Goal: Task Accomplishment & Management: Use online tool/utility

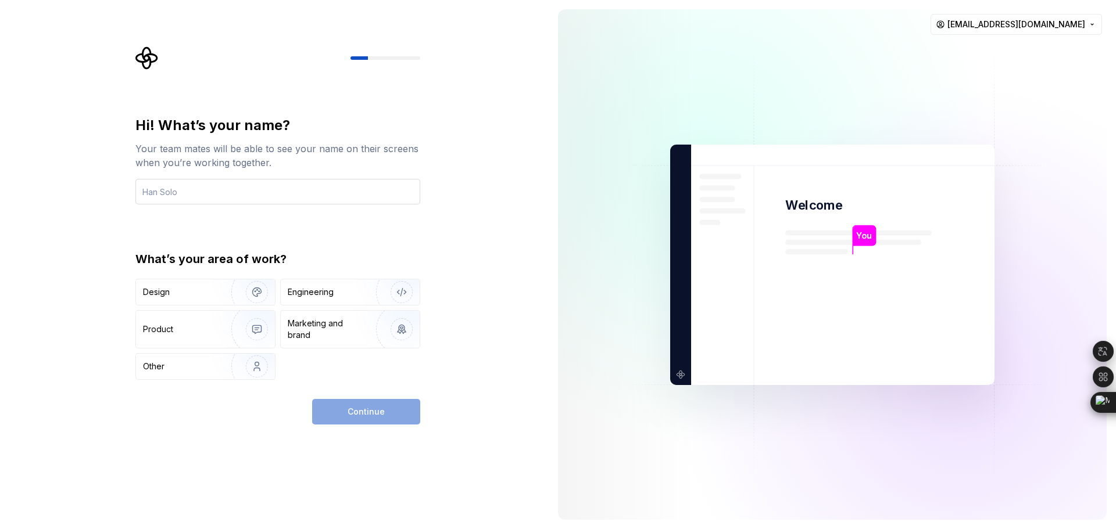
click at [289, 191] on input "text" at bounding box center [277, 192] width 285 height 26
click at [381, 289] on img "button" at bounding box center [394, 292] width 74 height 78
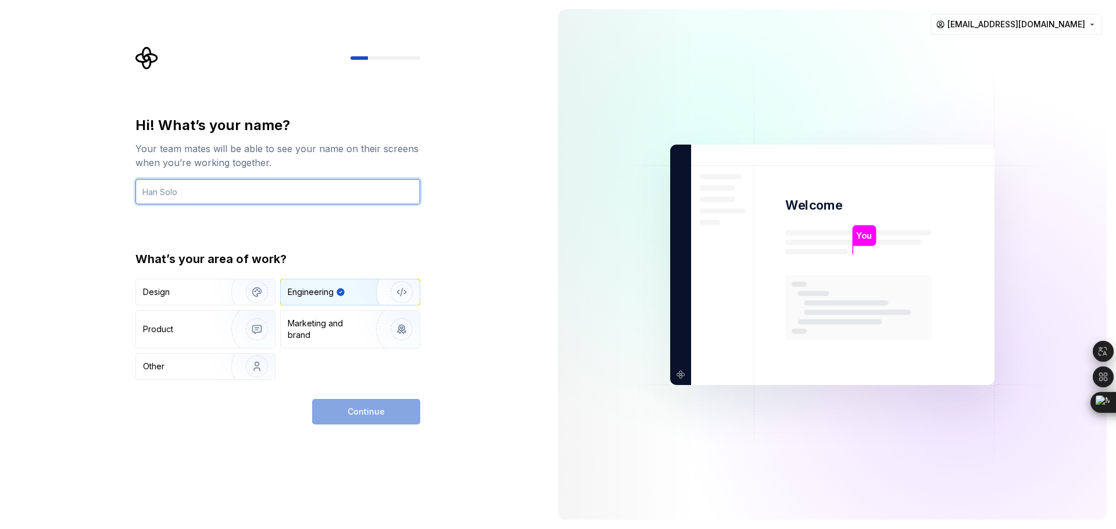
click at [291, 198] on input "text" at bounding box center [277, 192] width 285 height 26
type input "Only Nezih"
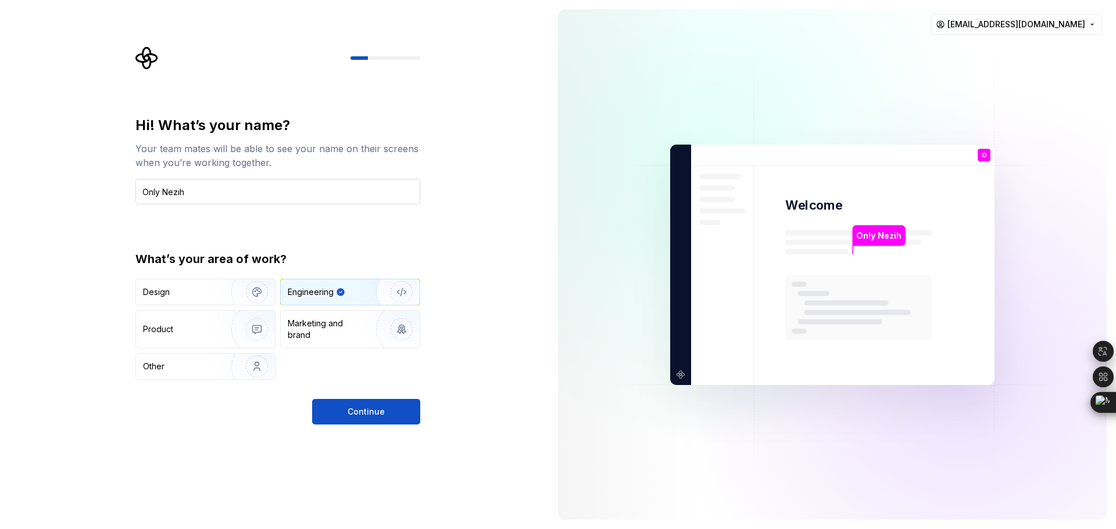
type button "Engineering"
click at [395, 431] on div "Hi! What’s your name? Your team mates will be able to see your name on their sc…" at bounding box center [274, 264] width 549 height 529
click at [393, 415] on button "Continue" at bounding box center [366, 412] width 108 height 26
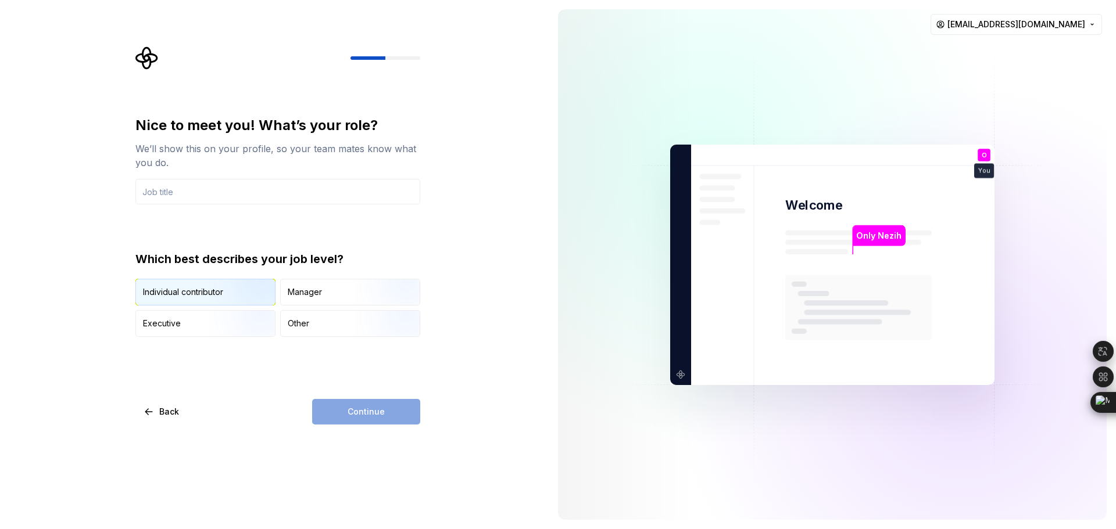
click at [264, 300] on img "button" at bounding box center [247, 307] width 74 height 78
click at [303, 288] on div "Manager" at bounding box center [305, 292] width 34 height 12
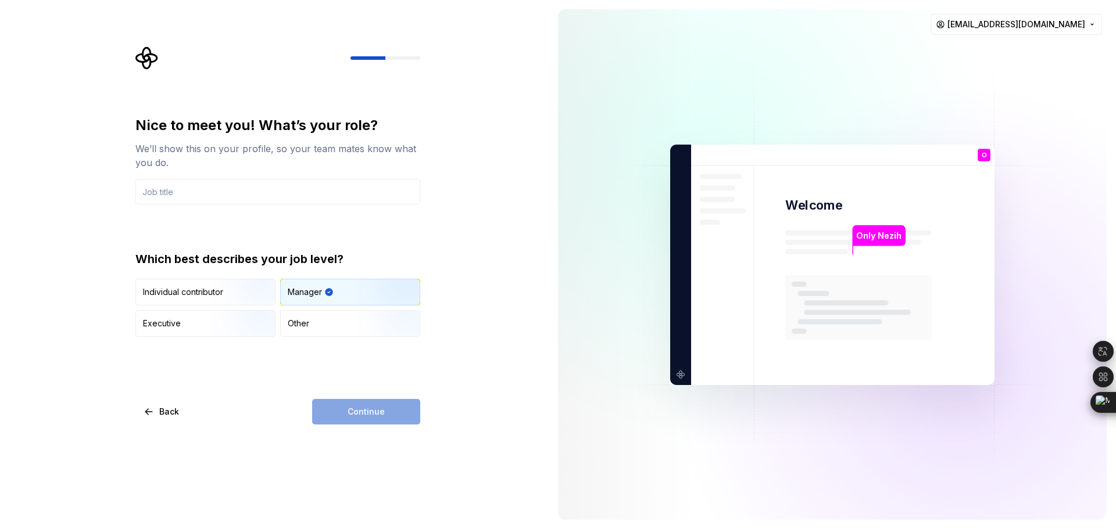
click at [273, 210] on div "Nice to meet you! What’s your role? We’ll show this on your profile, so your te…" at bounding box center [277, 226] width 285 height 221
click at [277, 199] on input "text" at bounding box center [277, 192] width 285 height 26
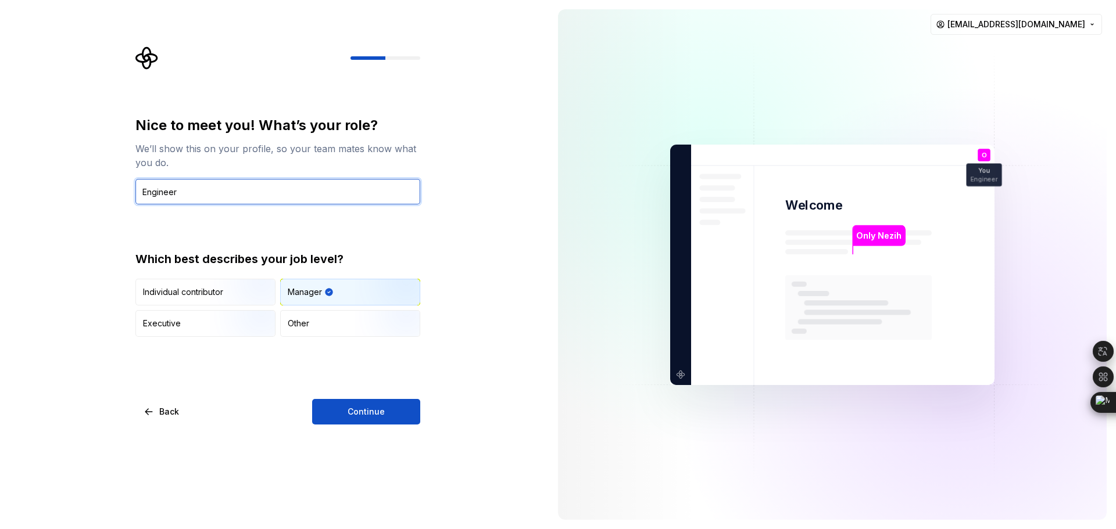
type input "Engineer"
type button "Manager"
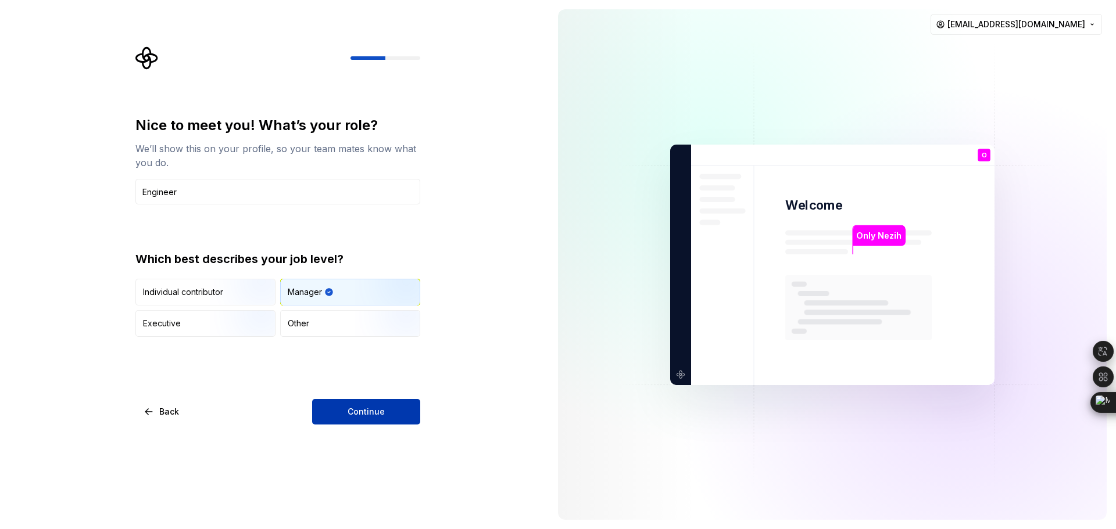
click at [339, 407] on button "Continue" at bounding box center [366, 412] width 108 height 26
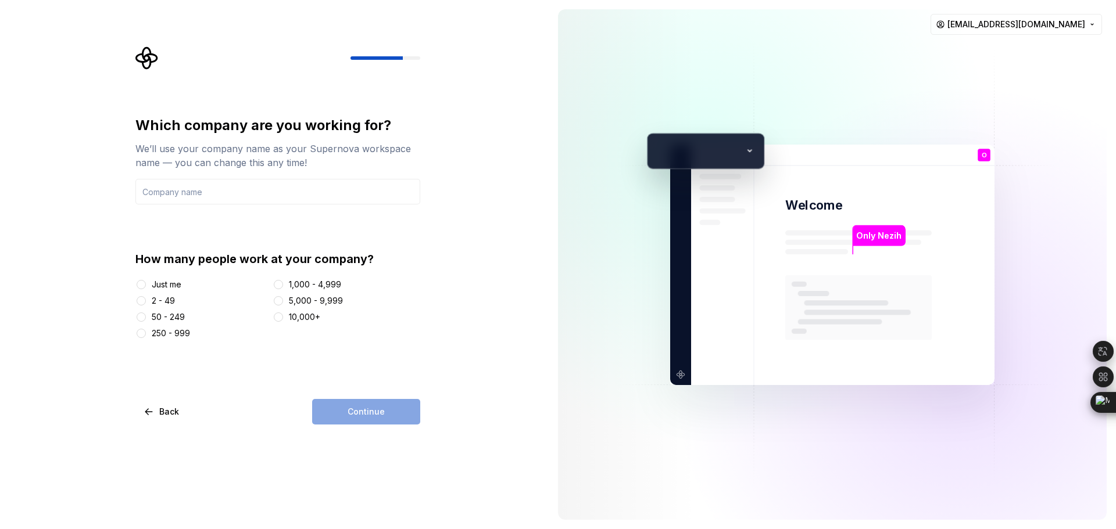
click at [173, 275] on div "How many people work at your company? Just me 2 - 49 50 - 249 250 - 999 1,000 -…" at bounding box center [277, 295] width 285 height 88
click at [176, 280] on div "Just me" at bounding box center [167, 285] width 30 height 12
click at [146, 280] on button "Just me" at bounding box center [141, 284] width 9 height 9
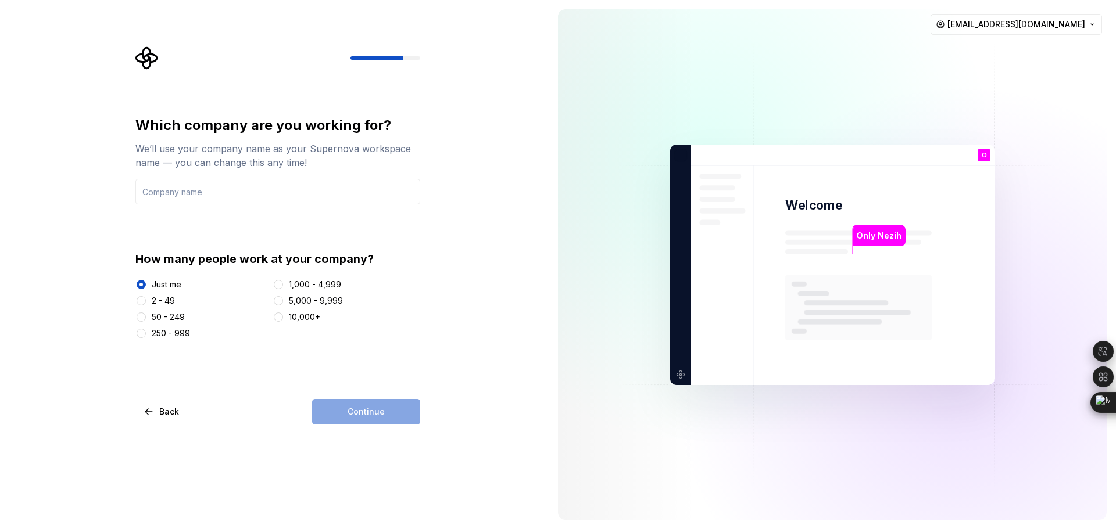
click at [180, 304] on div "2 - 49" at bounding box center [201, 301] width 132 height 12
click at [173, 300] on div "2 - 49" at bounding box center [163, 301] width 23 height 12
click at [146, 300] on button "2 - 49" at bounding box center [141, 300] width 9 height 9
click at [221, 196] on input "text" at bounding box center [277, 192] width 285 height 26
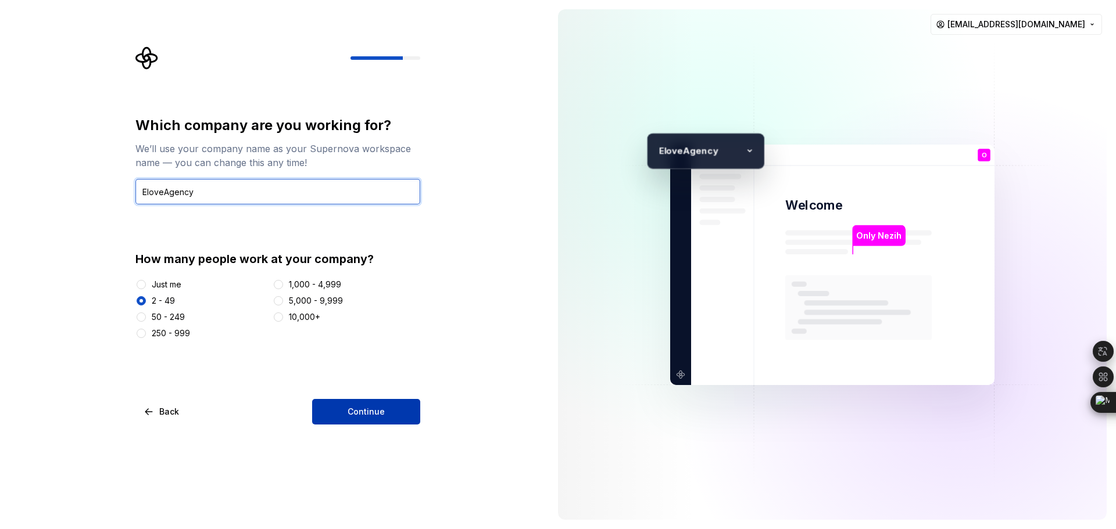
type input "EloveAgency"
click at [358, 404] on button "Continue" at bounding box center [366, 412] width 108 height 26
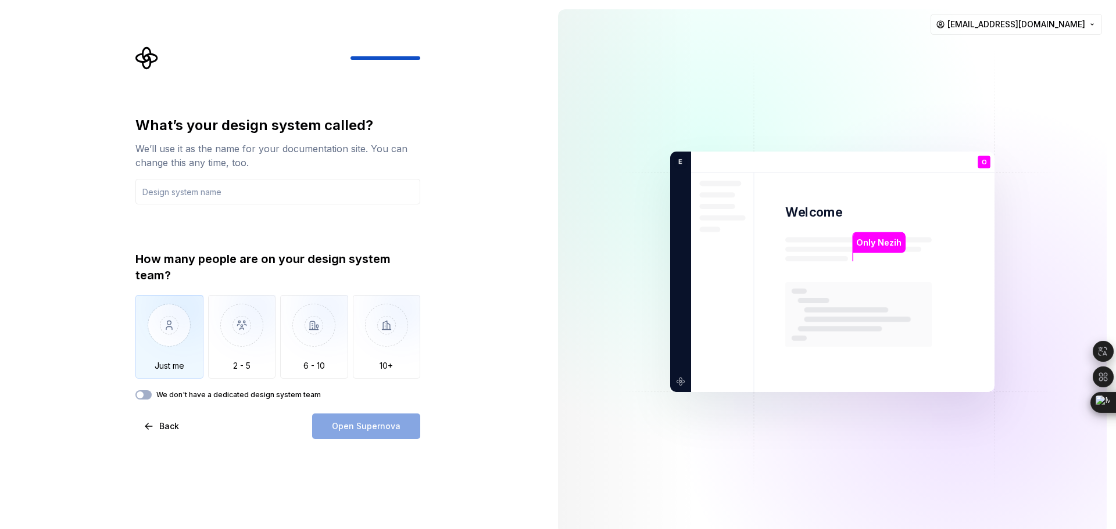
click at [163, 340] on img "button" at bounding box center [169, 334] width 68 height 78
click at [203, 184] on input "text" at bounding box center [277, 192] width 285 height 26
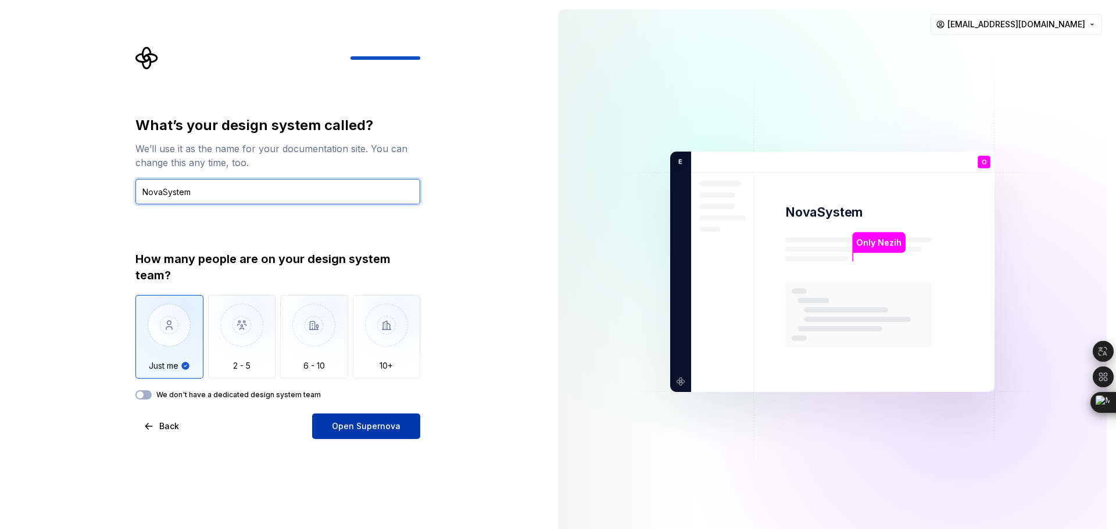
type input "NovaSystem"
click at [344, 426] on span "Open Supernova" at bounding box center [366, 427] width 69 height 12
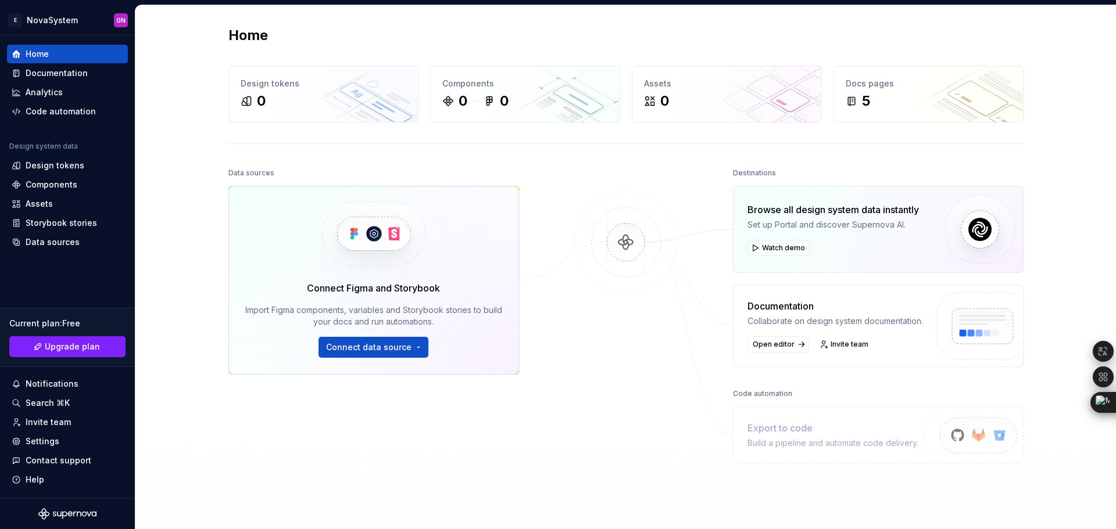
click at [493, 399] on div "Data sources Connect Figma and Storybook Import Figma components, variables and…" at bounding box center [373, 324] width 291 height 318
click at [87, 168] on div "Design tokens" at bounding box center [68, 166] width 112 height 12
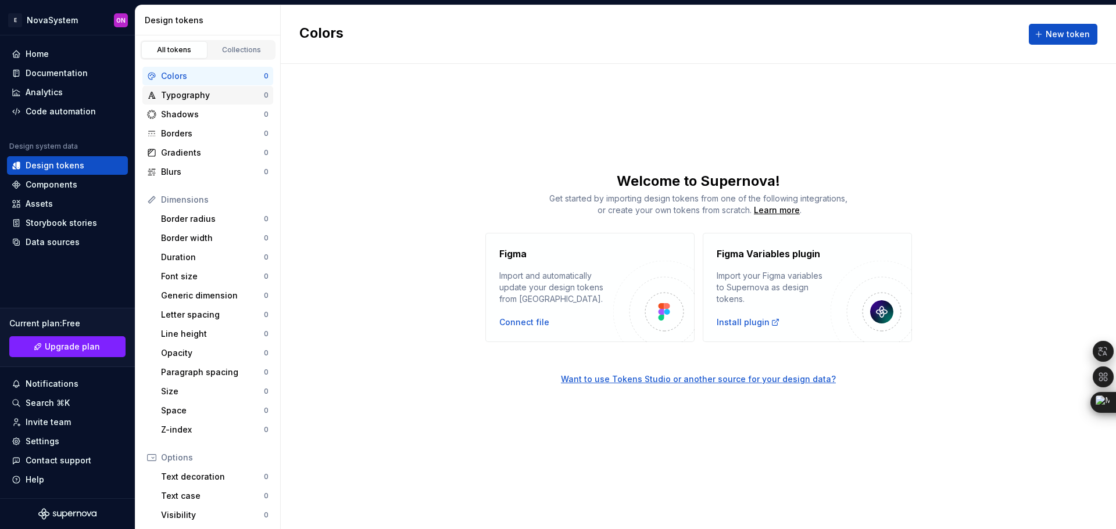
click at [169, 92] on div "Typography" at bounding box center [212, 95] width 103 height 12
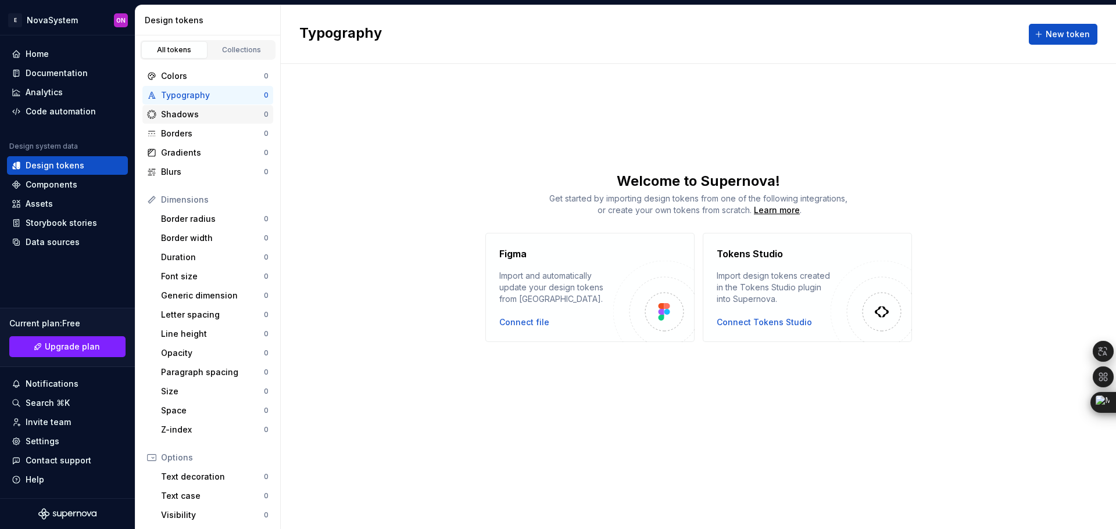
click at [169, 112] on div "Shadows" at bounding box center [212, 115] width 103 height 12
click at [59, 55] on div "Home" at bounding box center [68, 54] width 112 height 12
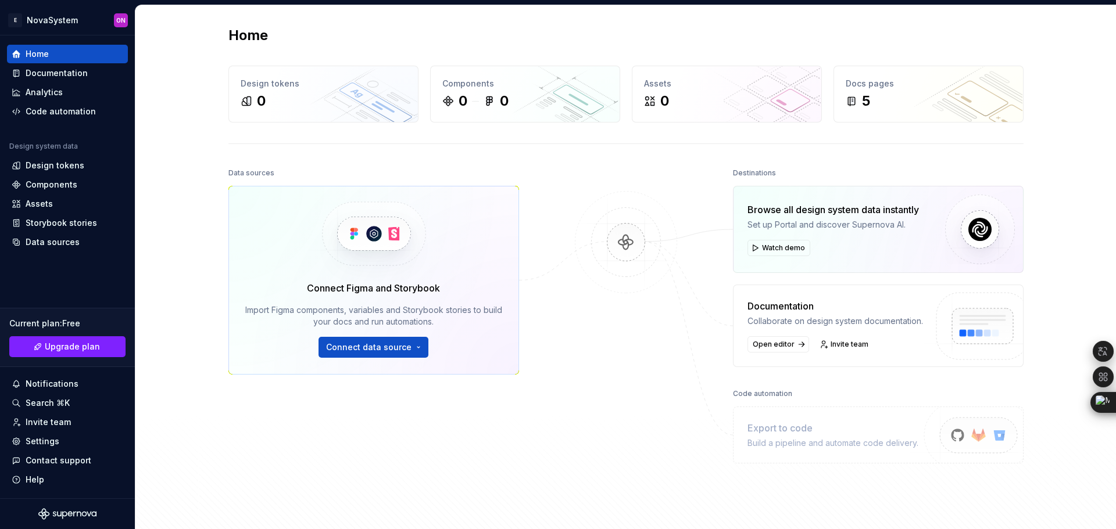
click at [611, 455] on div at bounding box center [626, 324] width 116 height 318
click at [62, 112] on div "Code automation" at bounding box center [61, 112] width 70 height 12
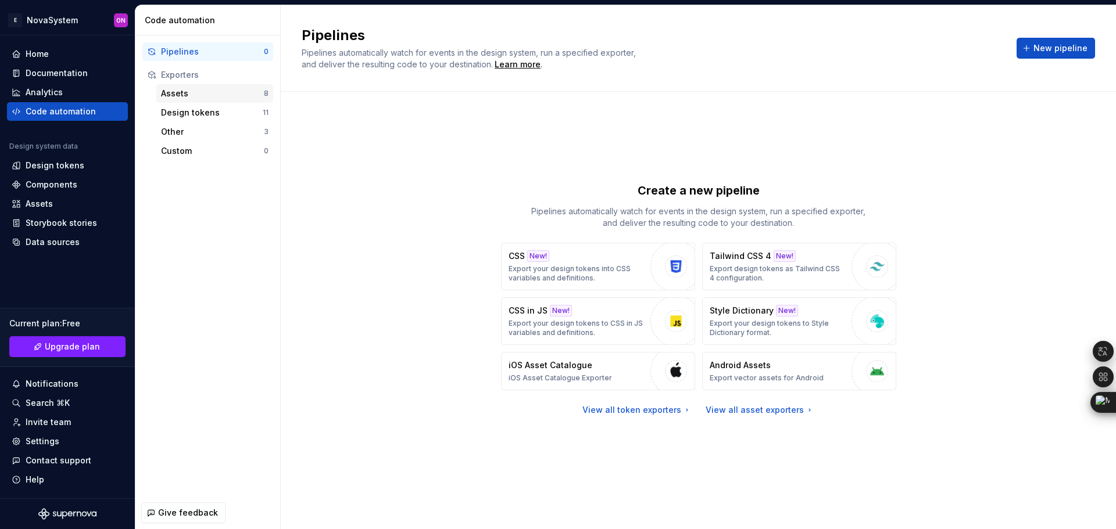
click at [208, 91] on div "Assets" at bounding box center [212, 94] width 103 height 12
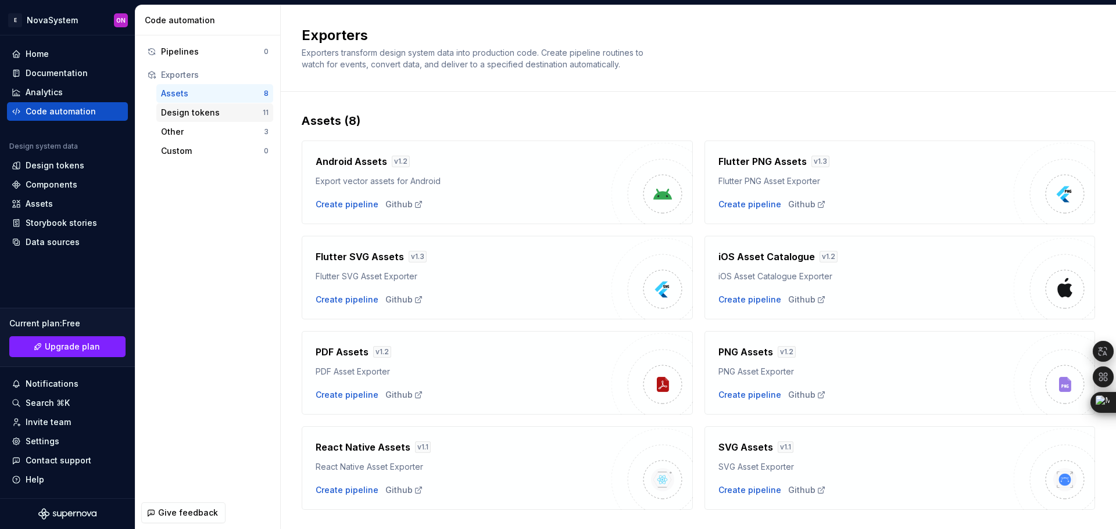
click at [187, 105] on div "Design tokens 11" at bounding box center [214, 112] width 117 height 19
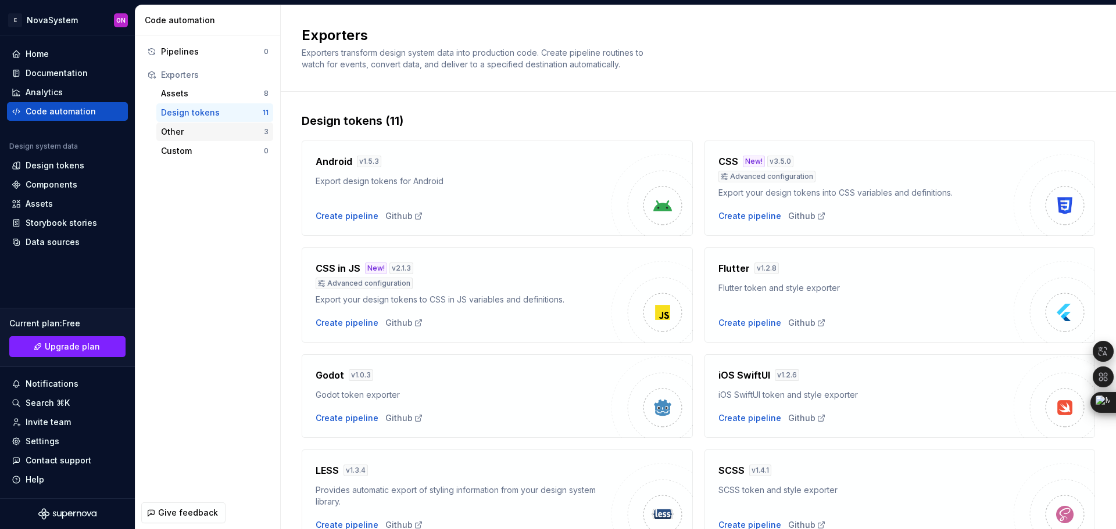
click at [195, 140] on div "Other 3" at bounding box center [214, 132] width 117 height 19
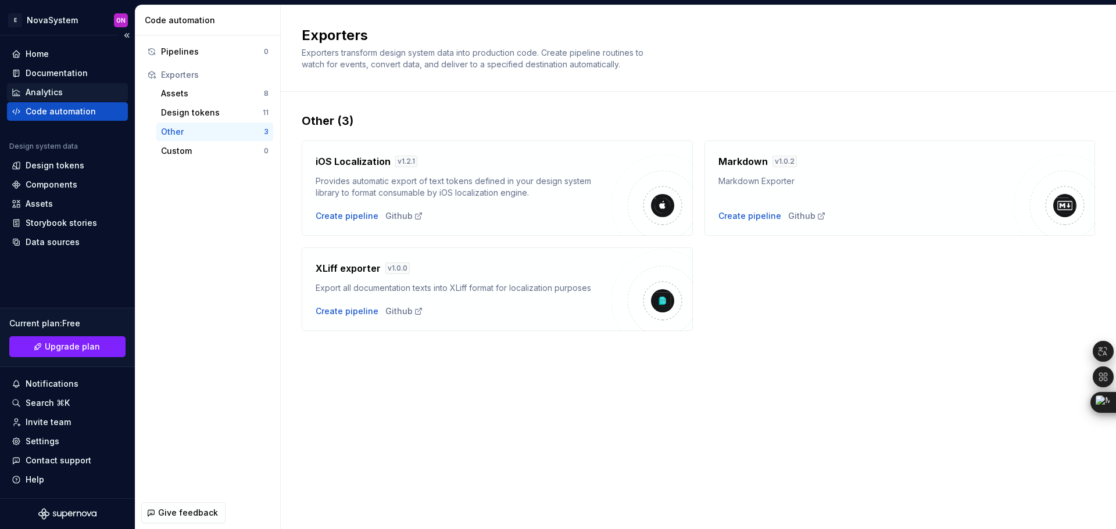
click at [85, 87] on div "Analytics" at bounding box center [68, 93] width 112 height 12
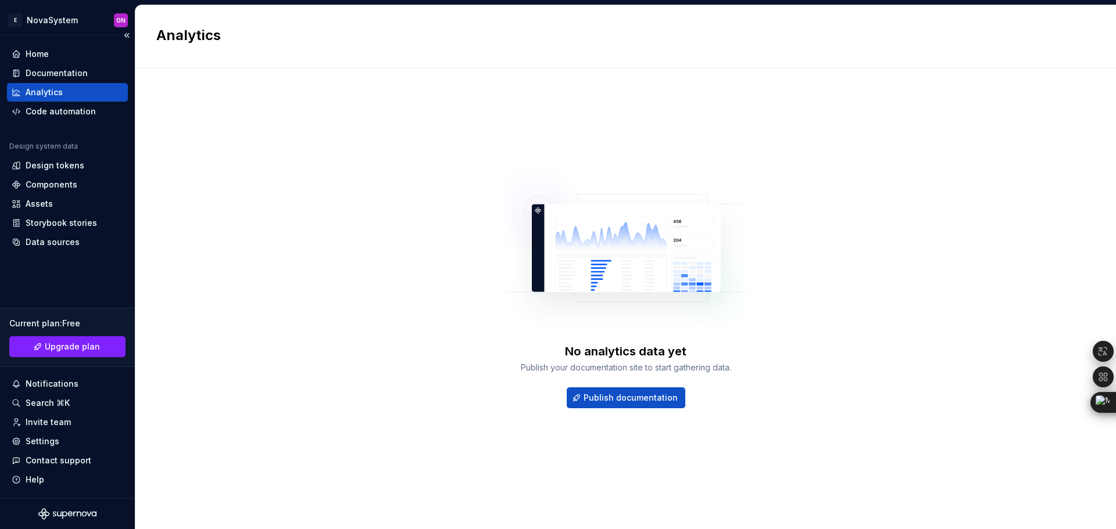
click at [71, 35] on div "Home Documentation Analytics Code automation Design system data Design tokens C…" at bounding box center [67, 266] width 135 height 463
click at [65, 52] on div "Home" at bounding box center [68, 54] width 112 height 12
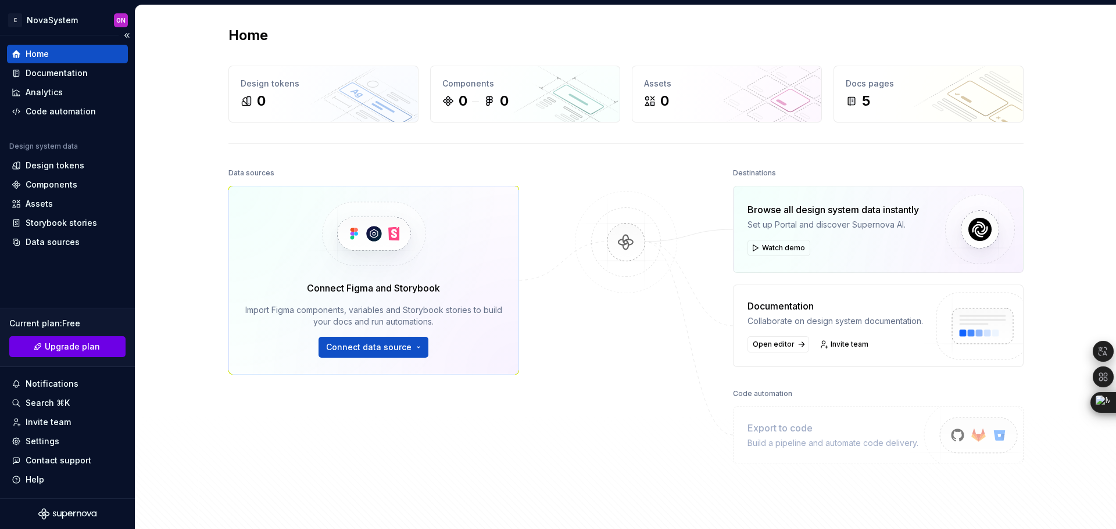
click at [70, 350] on span "Upgrade plan" at bounding box center [72, 347] width 55 height 12
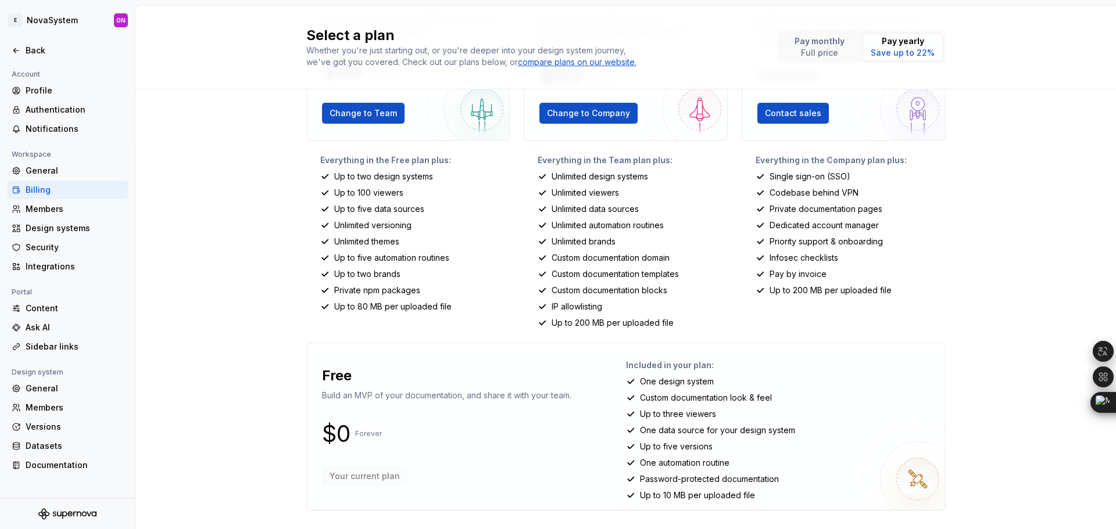
scroll to position [73, 0]
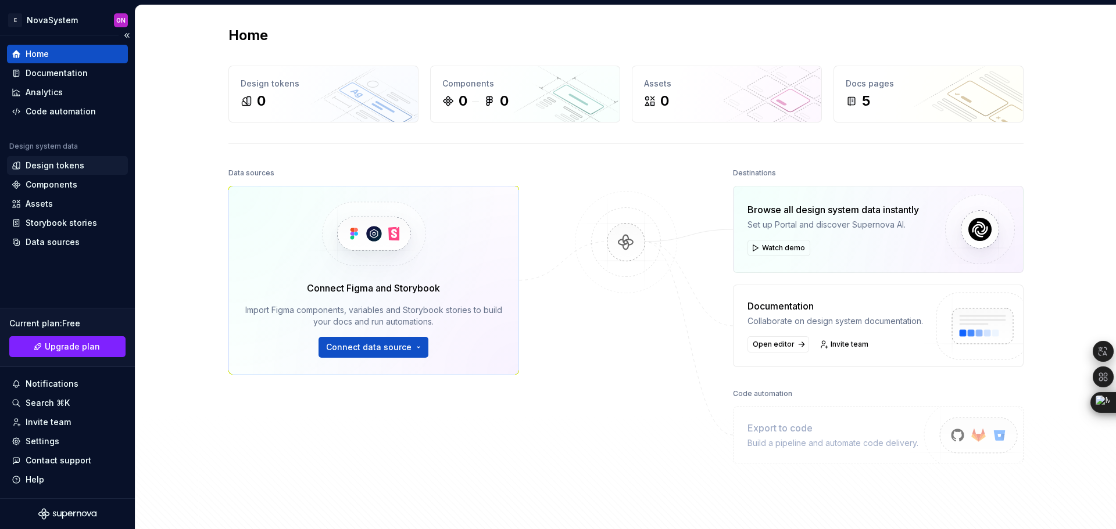
click at [75, 173] on div "Design tokens" at bounding box center [67, 165] width 121 height 19
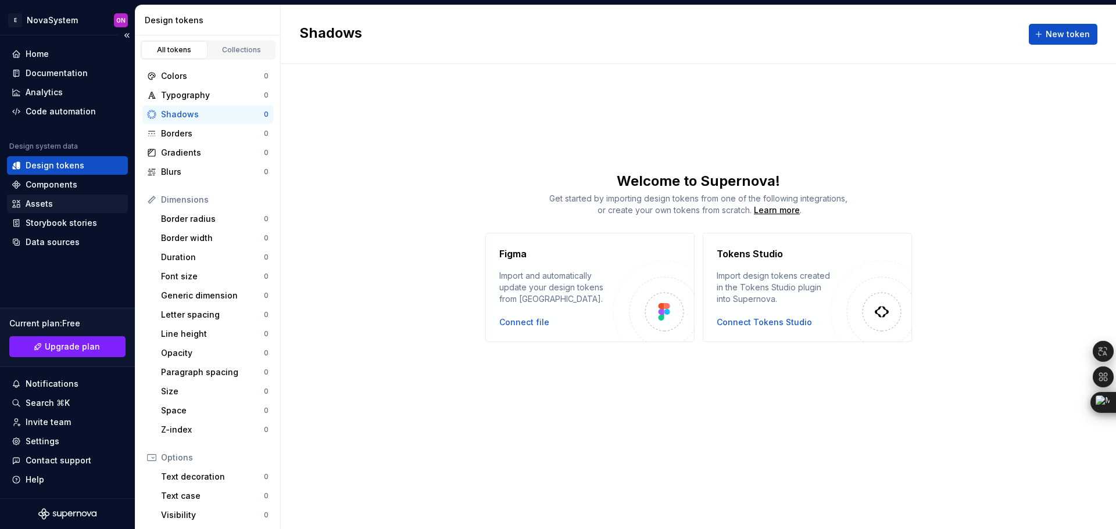
click at [76, 195] on div "Assets" at bounding box center [67, 204] width 121 height 19
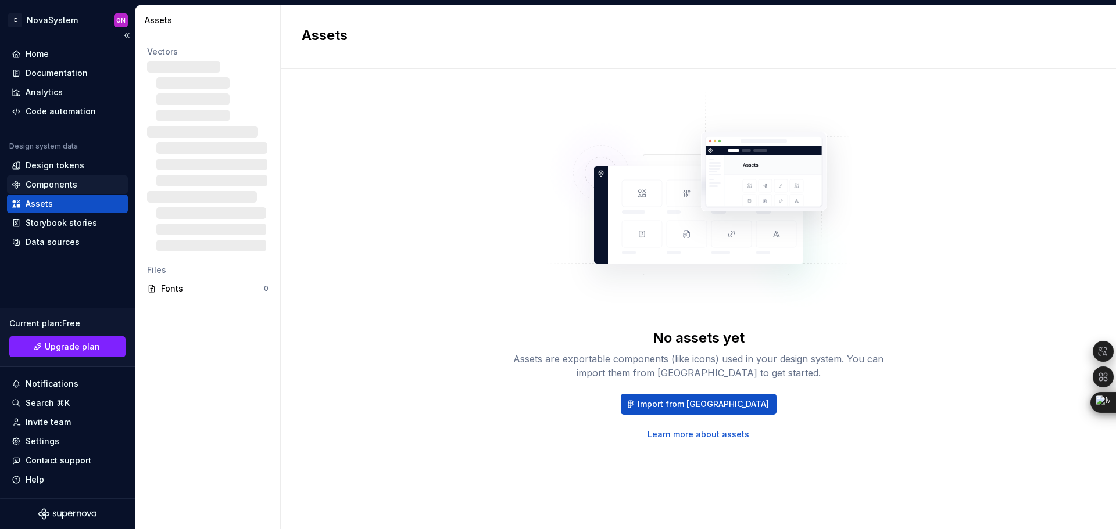
click at [76, 178] on div "Components" at bounding box center [67, 184] width 121 height 19
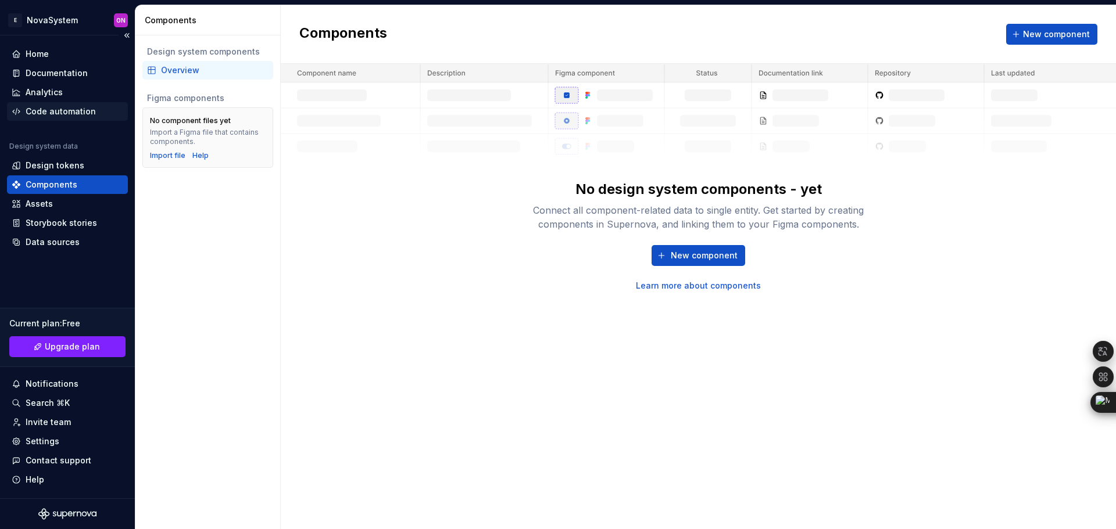
click at [66, 112] on div "Code automation" at bounding box center [61, 112] width 70 height 12
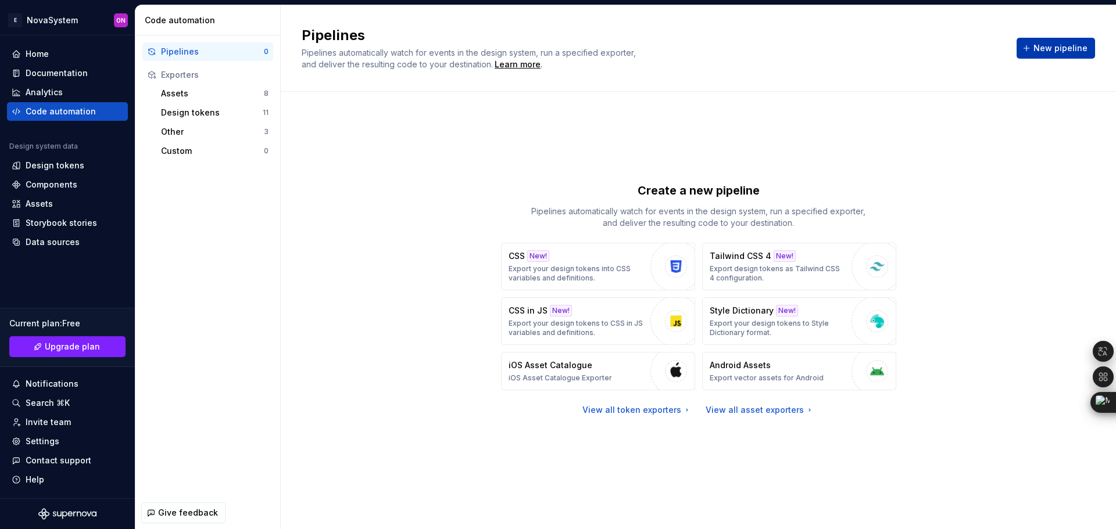
click at [1056, 44] on span "New pipeline" at bounding box center [1060, 48] width 54 height 12
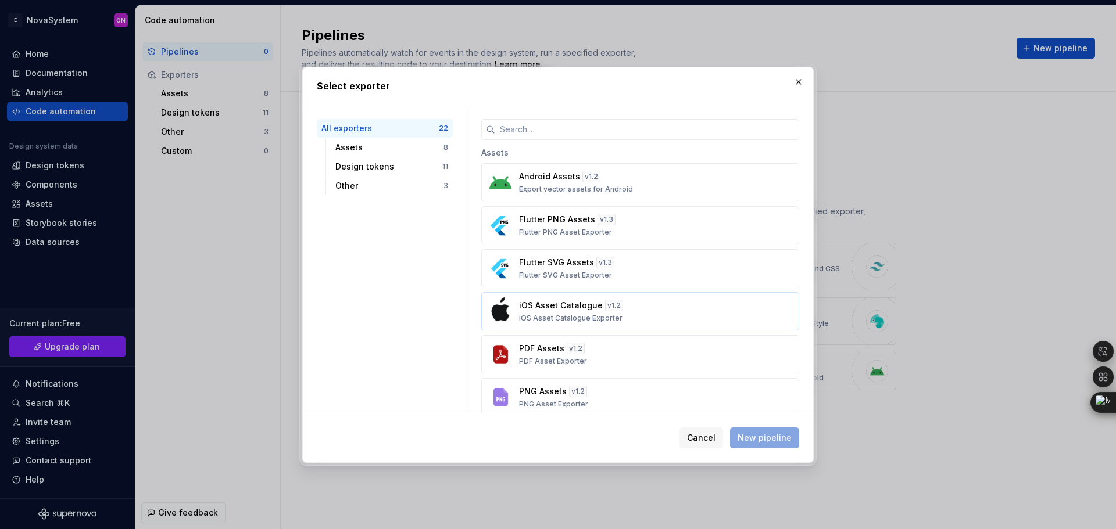
click at [540, 300] on p "iOS Asset Catalogue" at bounding box center [561, 306] width 84 height 12
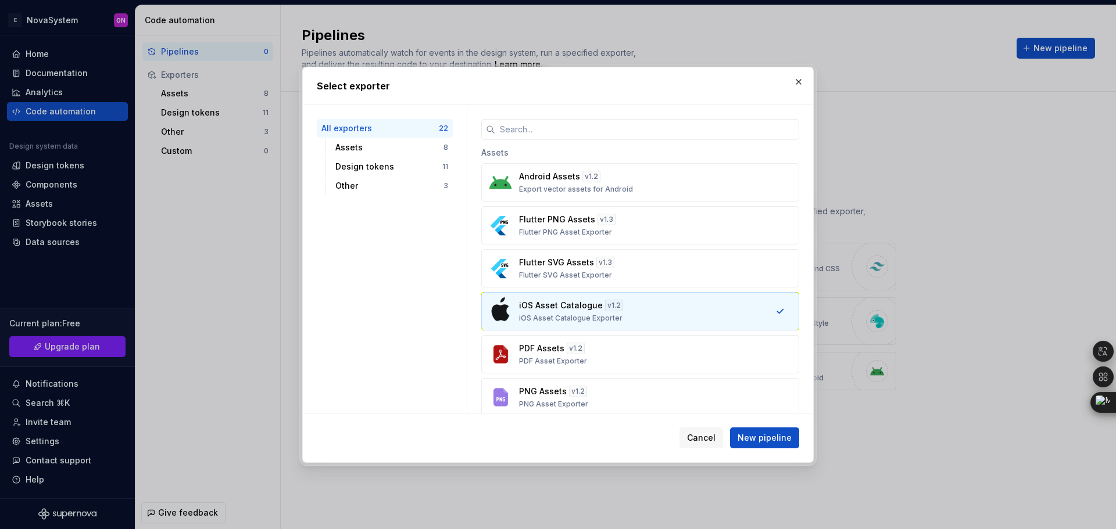
click at [536, 202] on div "Android Assets v 1.2 Export vector assets for Android Flutter PNG Assets v 1.3 …" at bounding box center [640, 332] width 318 height 339
click at [536, 188] on p "Export vector assets for Android" at bounding box center [576, 189] width 114 height 9
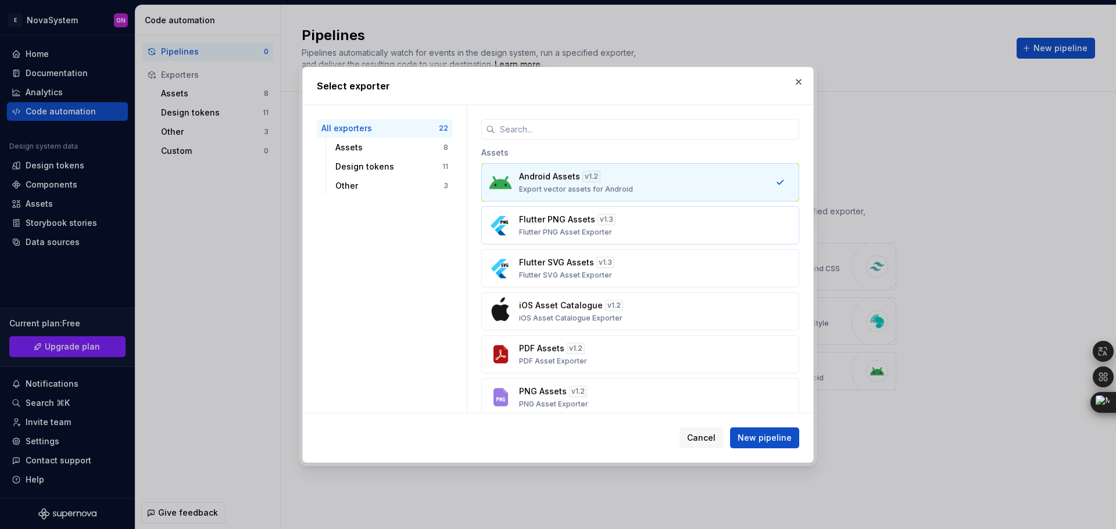
click at [538, 217] on p "Flutter PNG Assets" at bounding box center [557, 220] width 76 height 12
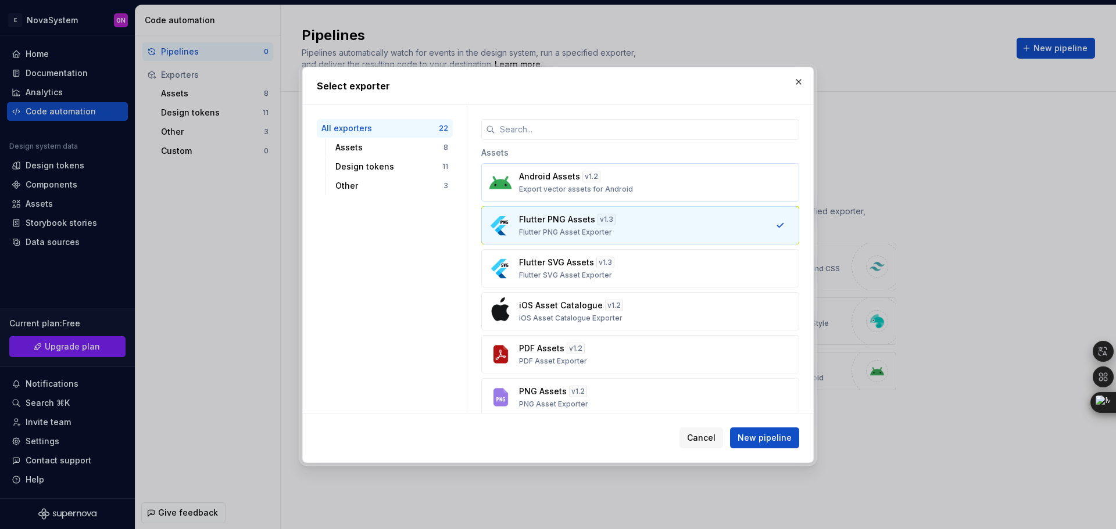
click at [538, 184] on div "Android Assets v 1.2 Export vector assets for Android" at bounding box center [636, 182] width 235 height 23
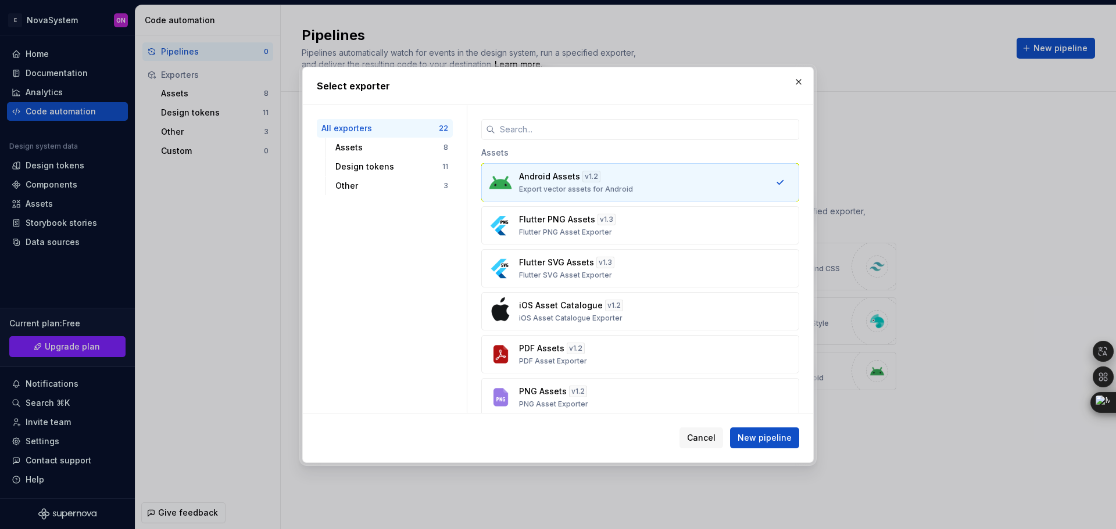
click at [735, 422] on div "Cancel New pipeline" at bounding box center [558, 438] width 510 height 49
click at [747, 439] on span "New pipeline" at bounding box center [764, 438] width 54 height 12
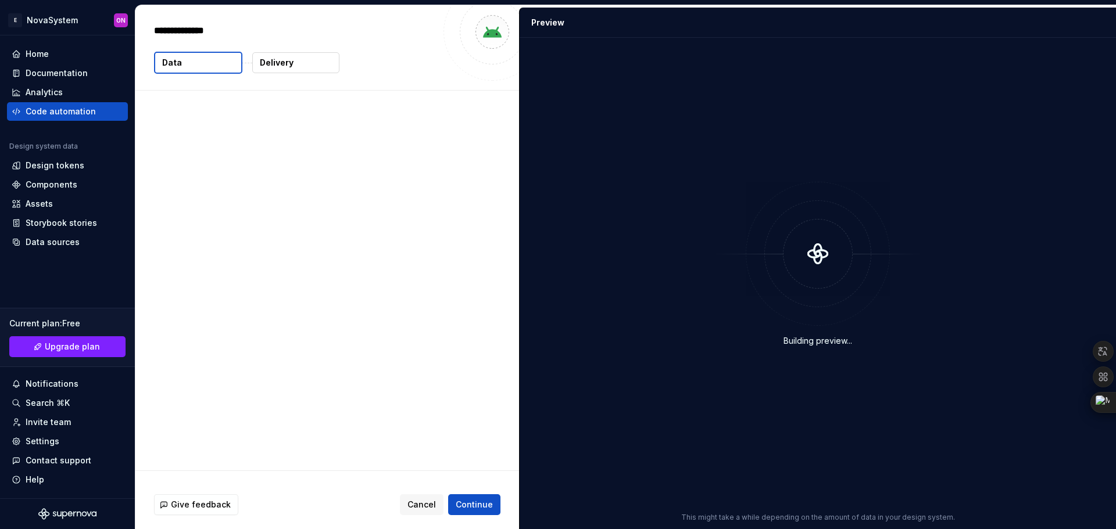
type textarea "*"
